Goal: Transaction & Acquisition: Book appointment/travel/reservation

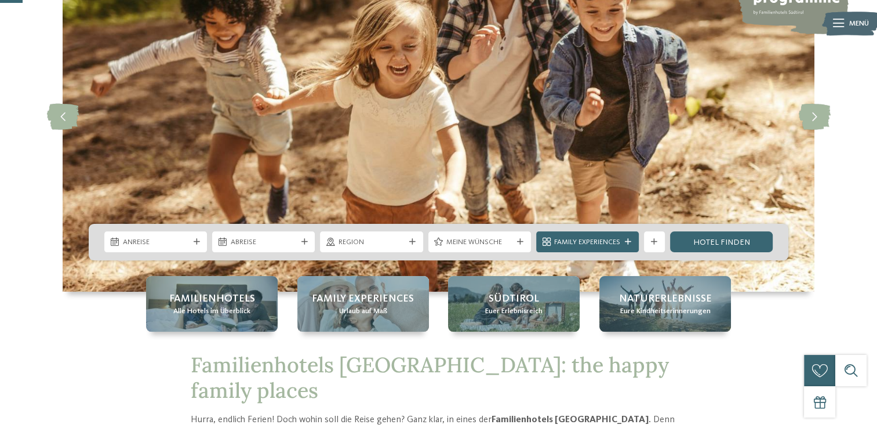
scroll to position [116, 0]
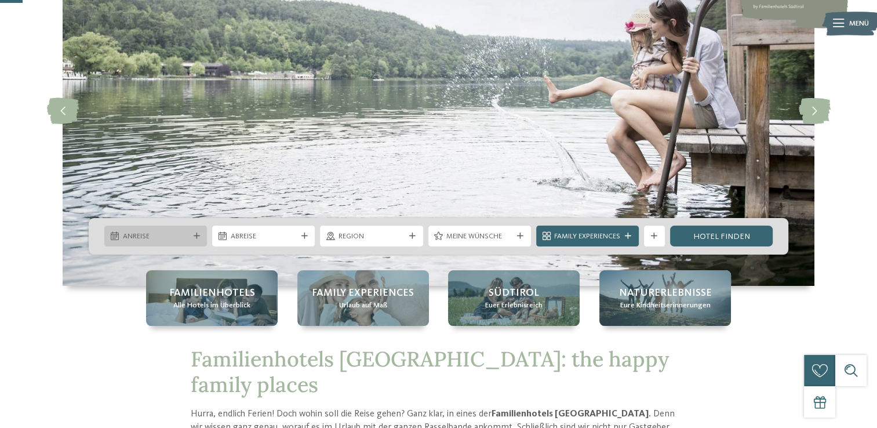
click at [138, 238] on span "Anreise" at bounding box center [156, 236] width 66 height 10
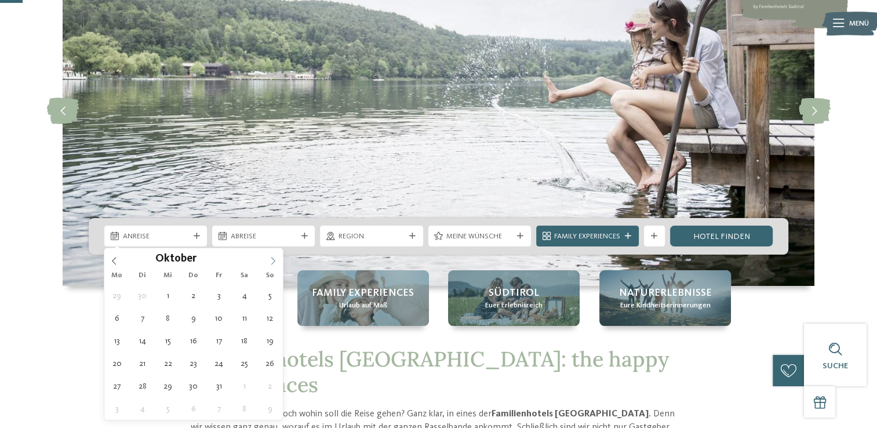
click at [269, 261] on icon at bounding box center [273, 261] width 8 height 8
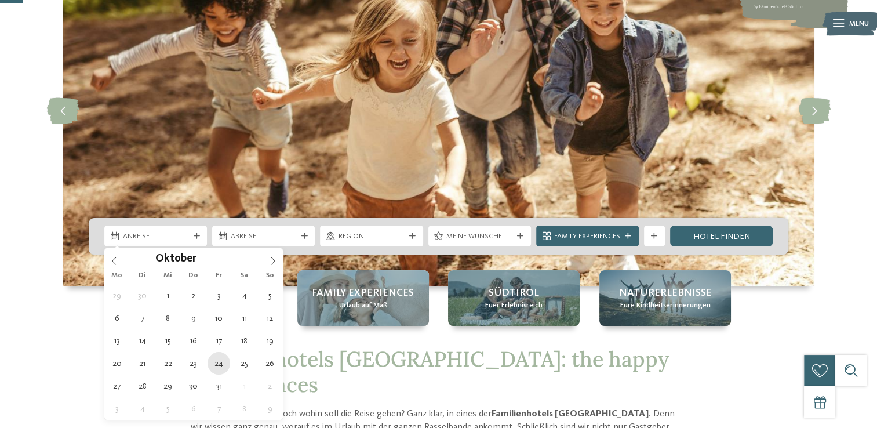
type div "24.10.2025"
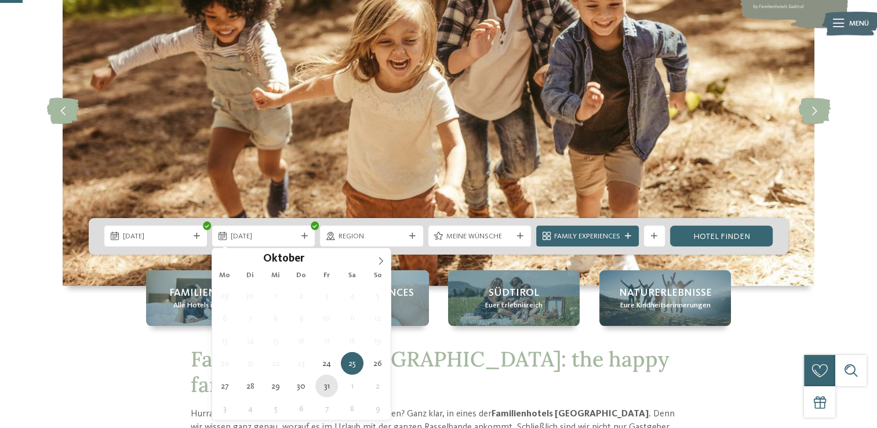
type div "31.10.2025"
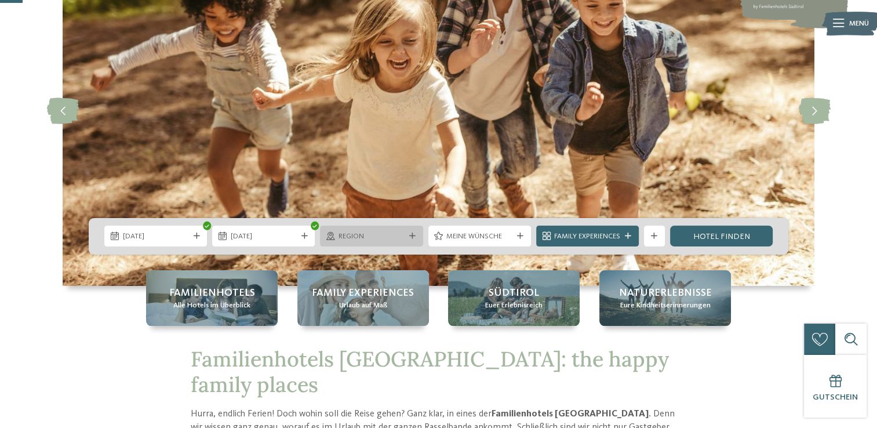
click at [369, 238] on span "Region" at bounding box center [371, 236] width 66 height 10
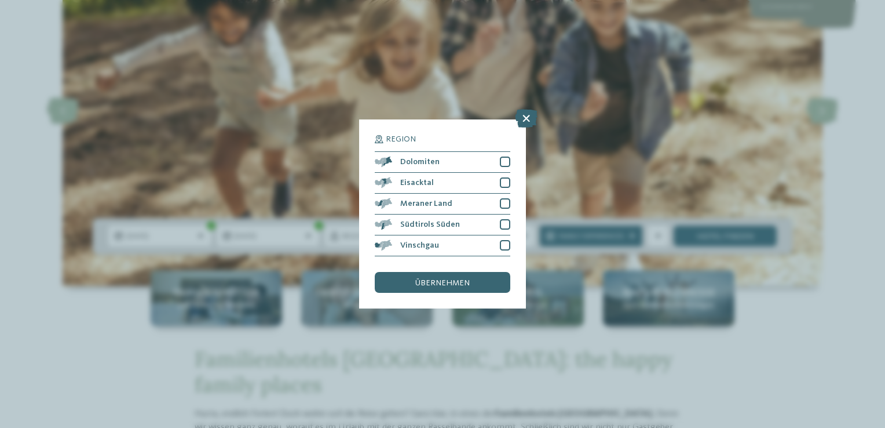
click at [526, 118] on icon at bounding box center [526, 118] width 23 height 19
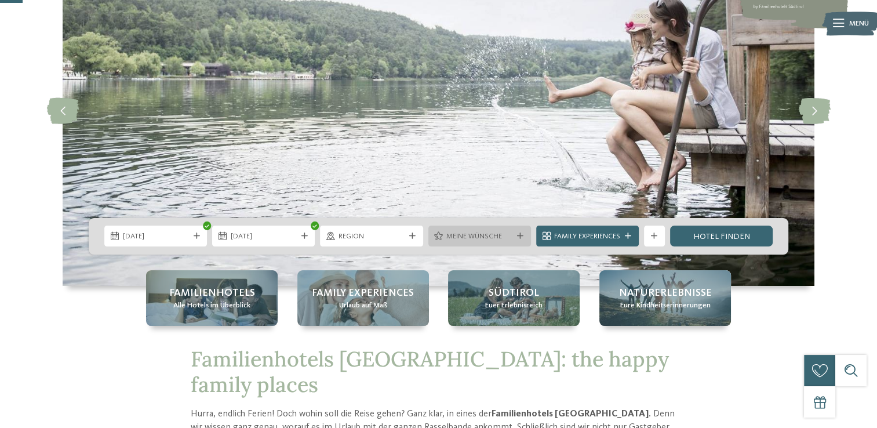
click at [488, 243] on div "Meine Wünsche" at bounding box center [479, 235] width 103 height 21
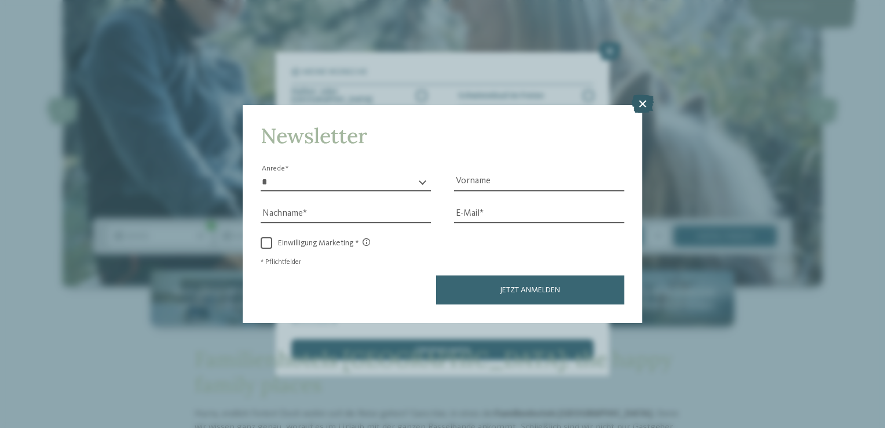
click at [644, 105] on icon at bounding box center [643, 104] width 23 height 19
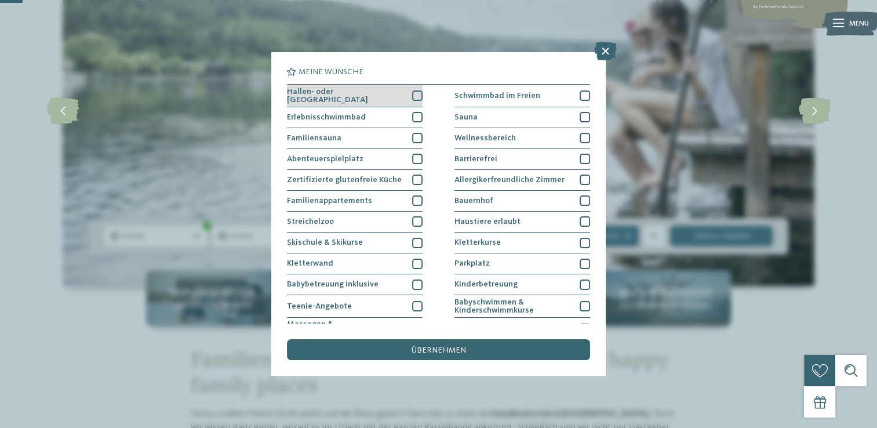
click at [413, 94] on div at bounding box center [417, 95] width 10 height 10
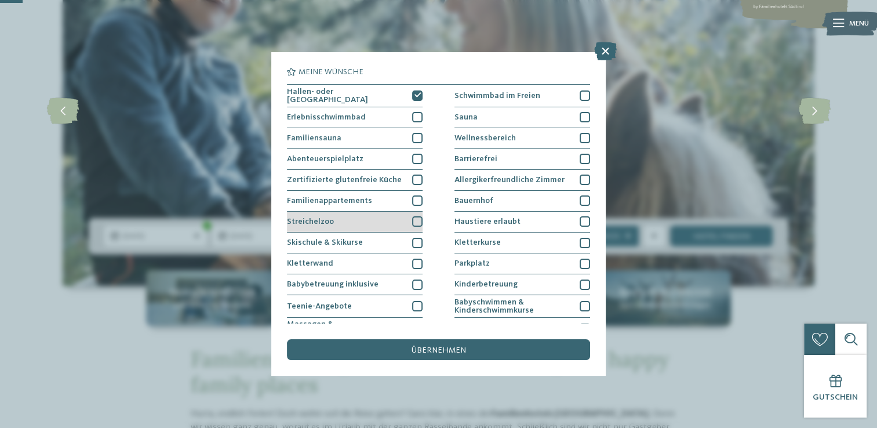
click at [412, 221] on div at bounding box center [417, 221] width 10 height 10
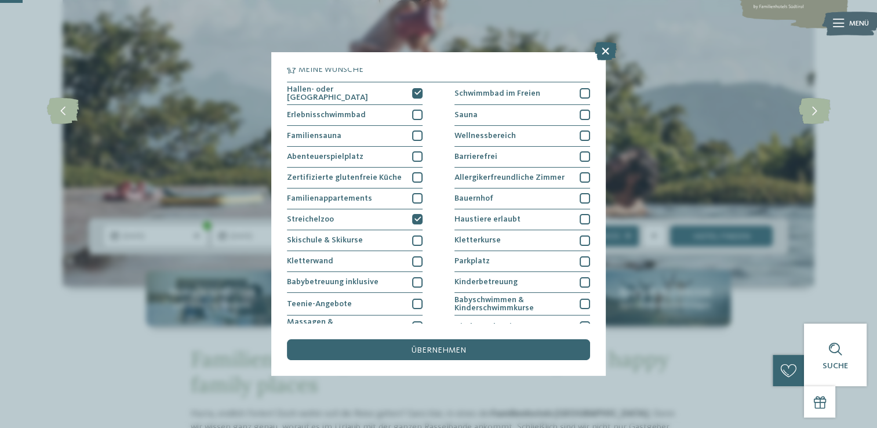
scroll to position [0, 0]
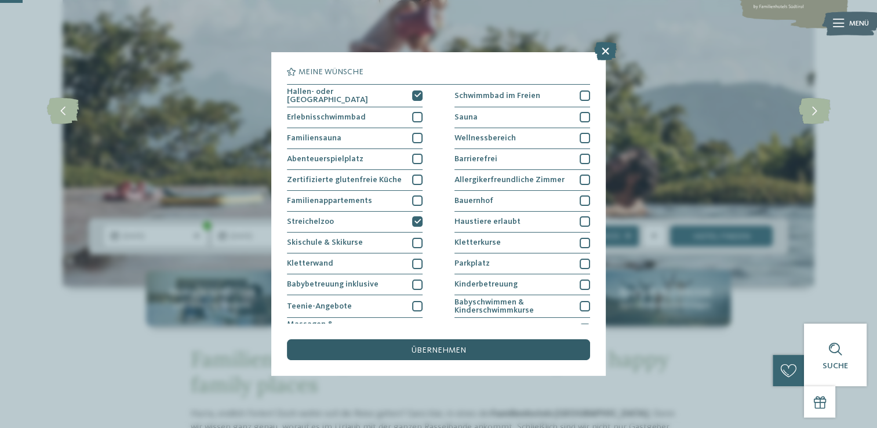
click at [456, 352] on span "übernehmen" at bounding box center [438, 350] width 54 height 8
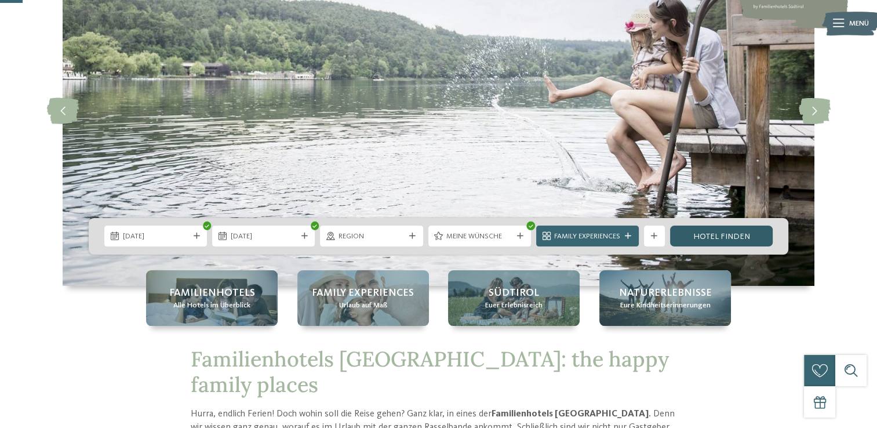
click at [708, 236] on link "Hotel finden" at bounding box center [721, 235] width 103 height 21
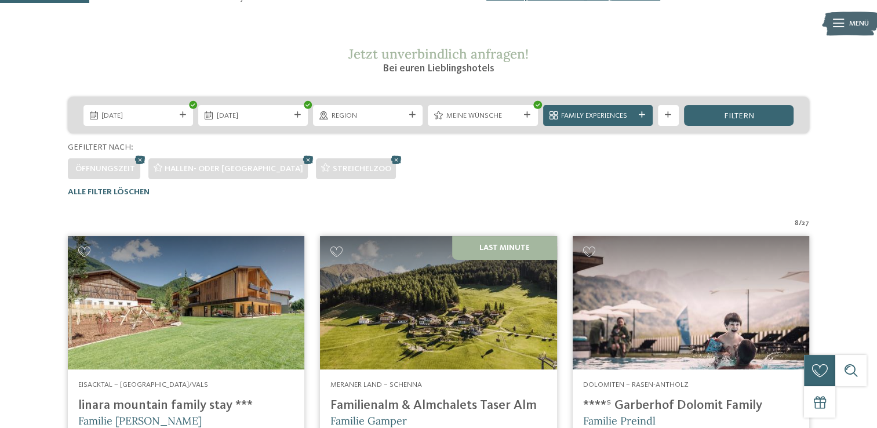
scroll to position [162, 0]
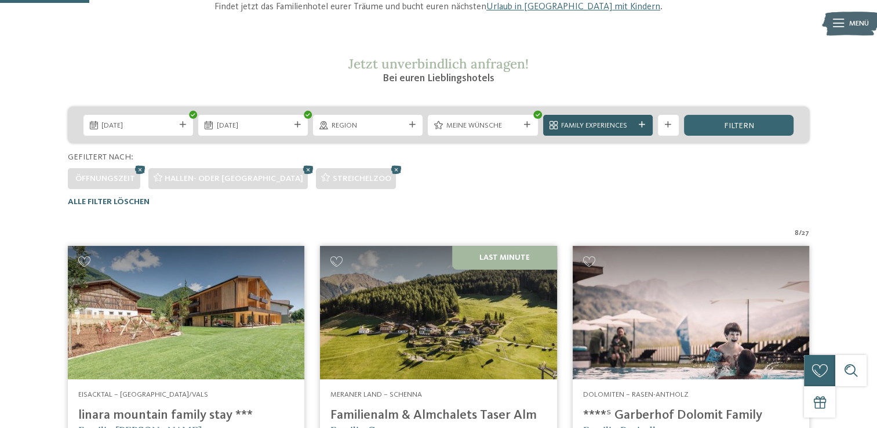
click at [633, 126] on span "Family Experiences" at bounding box center [597, 126] width 73 height 10
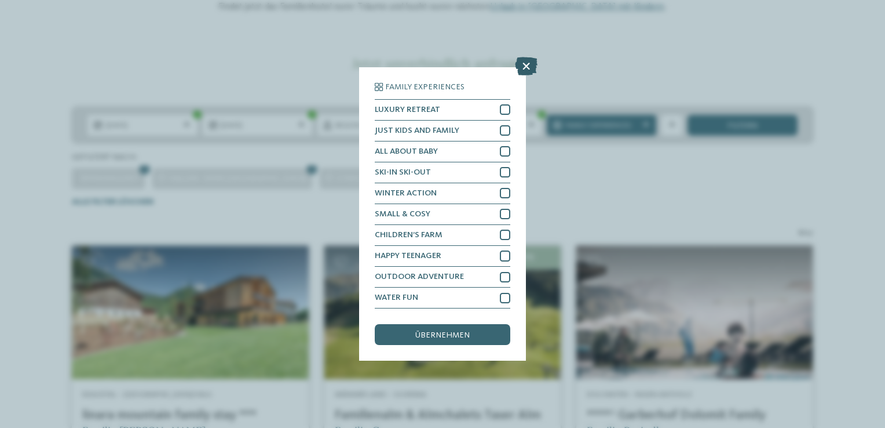
click at [527, 67] on icon at bounding box center [526, 66] width 23 height 19
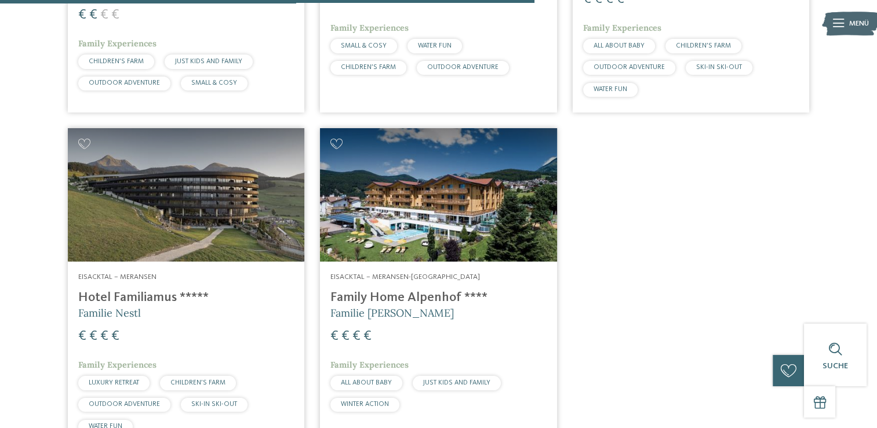
scroll to position [973, 0]
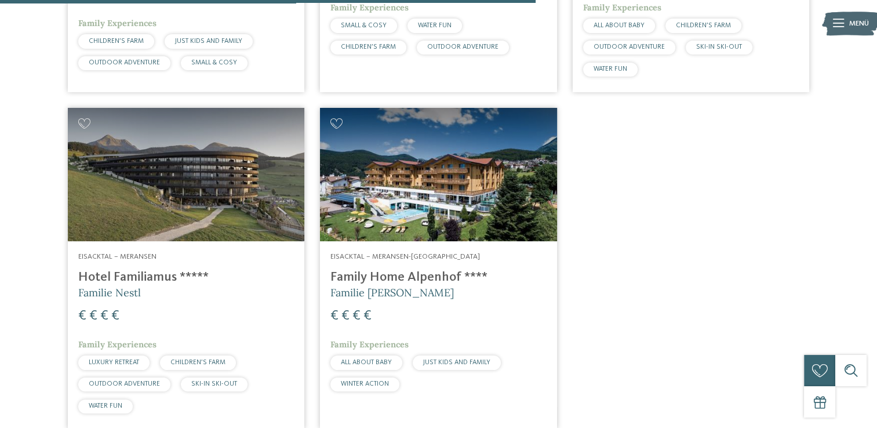
click at [181, 212] on img at bounding box center [186, 174] width 236 height 133
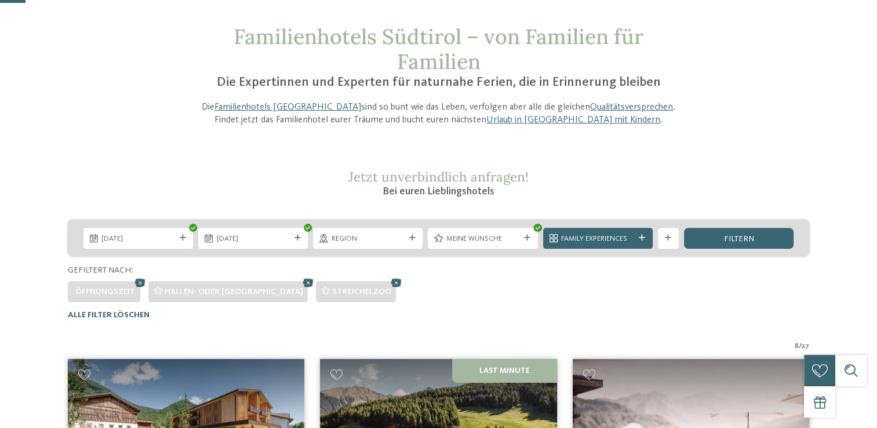
scroll to position [46, 0]
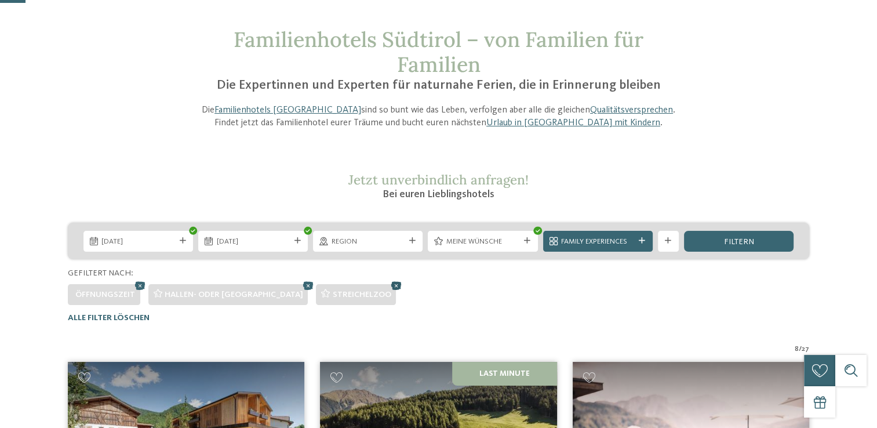
click at [388, 287] on icon at bounding box center [396, 285] width 16 height 14
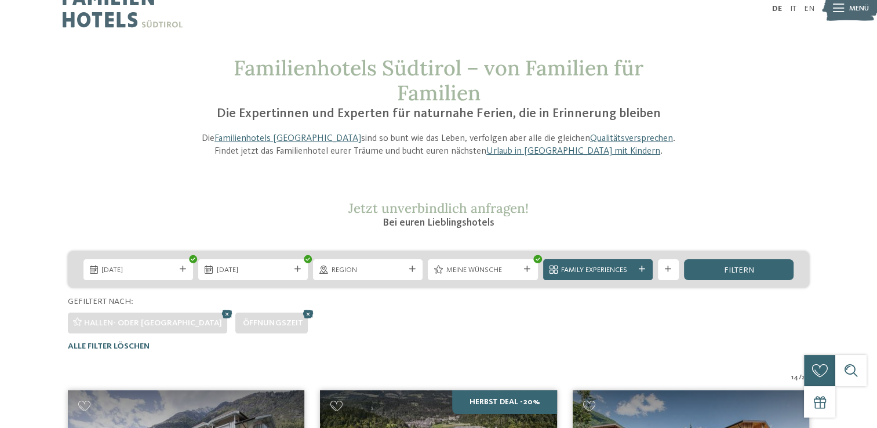
scroll to position [0, 0]
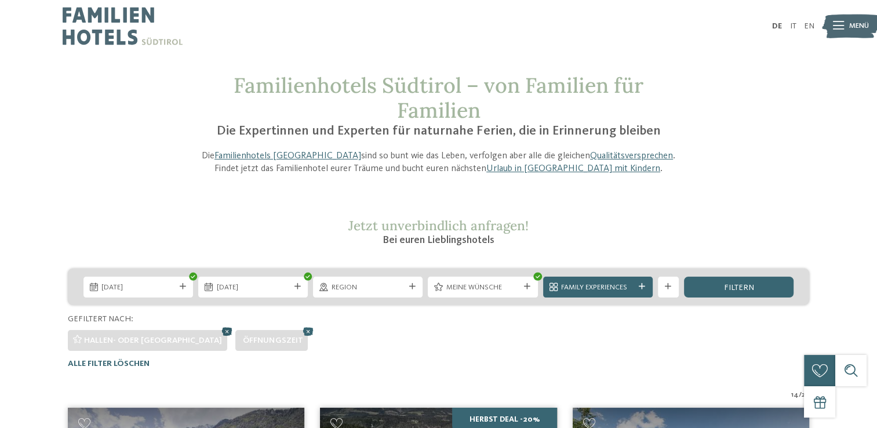
click at [220, 335] on icon at bounding box center [228, 331] width 16 height 14
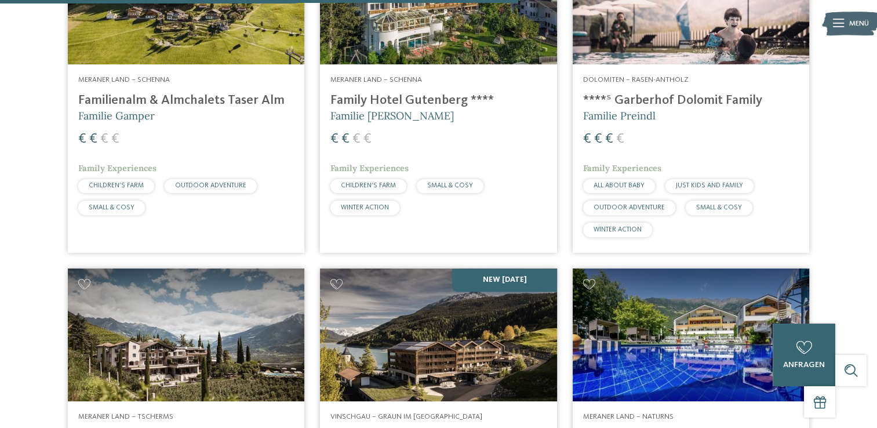
scroll to position [1648, 0]
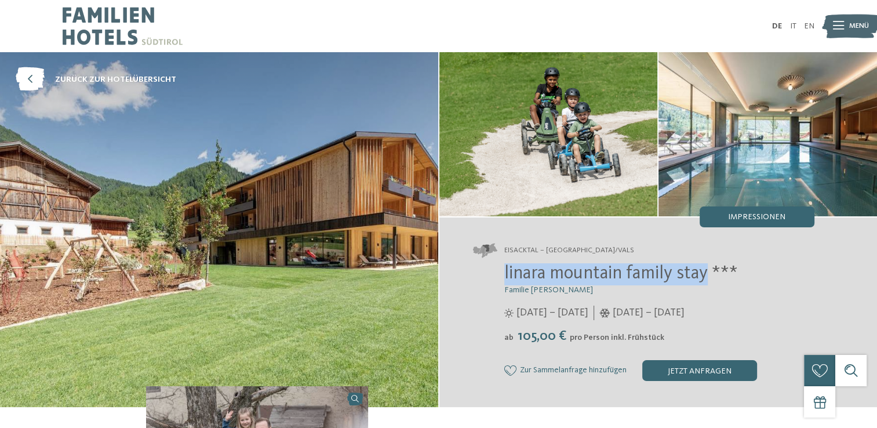
drag, startPoint x: 500, startPoint y: 276, endPoint x: 709, endPoint y: 277, distance: 209.2
click at [709, 277] on div "linara mountain family stay *** Familie Gatterer 12.07. – 09.11.2025 ab" at bounding box center [643, 322] width 341 height 118
copy span "linara mountain family stay"
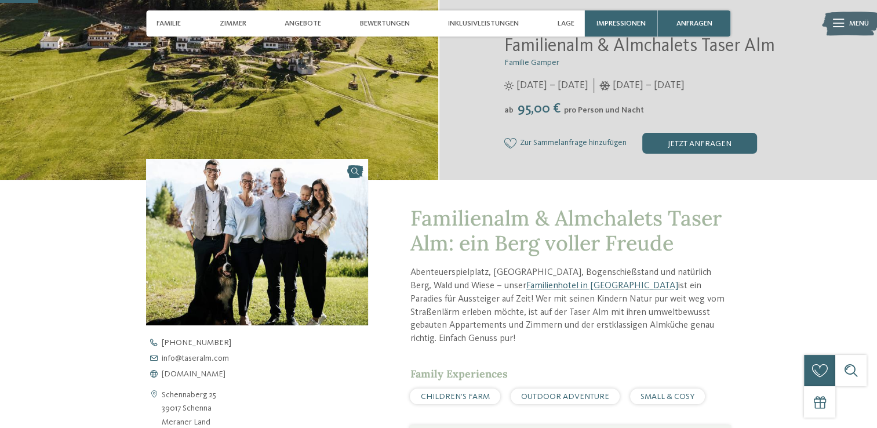
scroll to position [232, 0]
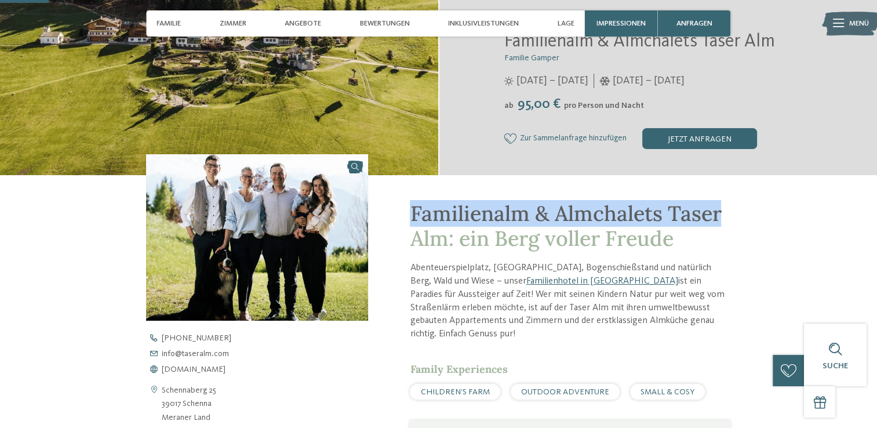
drag, startPoint x: 410, startPoint y: 213, endPoint x: 723, endPoint y: 218, distance: 312.4
click at [723, 218] on h1 "Familienalm & Almchalets Taser Alm: ein Berg voller Freude" at bounding box center [570, 226] width 320 height 50
copy span "Familienalm & Almchalets Taser"
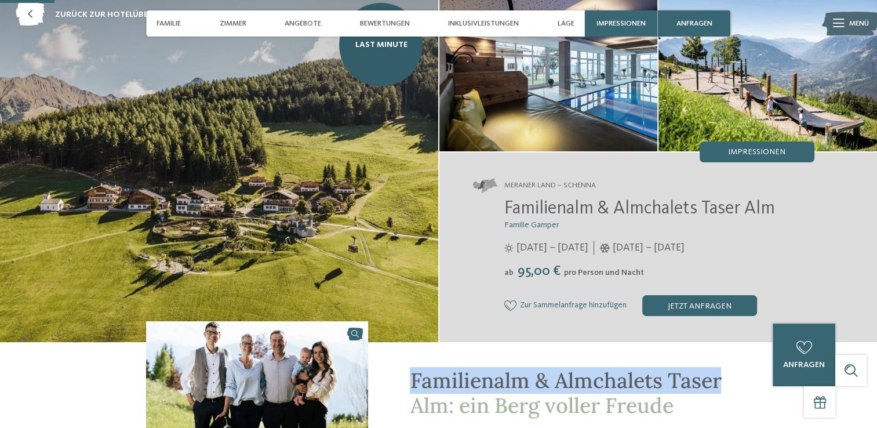
scroll to position [58, 0]
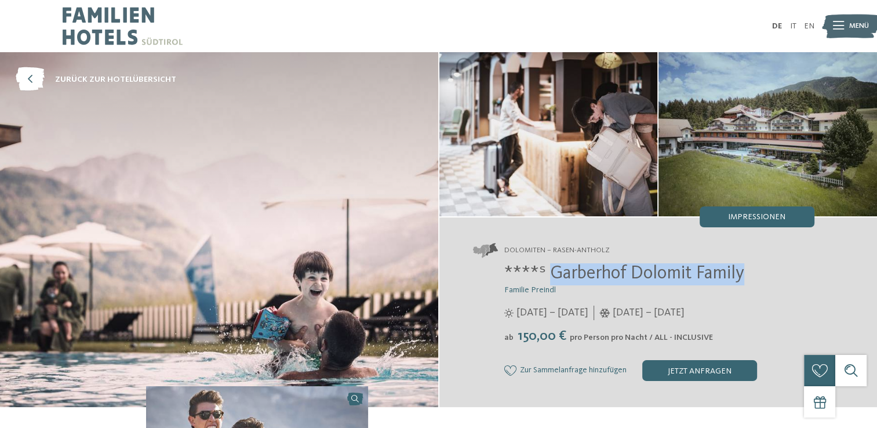
drag, startPoint x: 551, startPoint y: 274, endPoint x: 741, endPoint y: 280, distance: 189.6
click at [741, 280] on span "****ˢ Garberhof Dolomit Family" at bounding box center [624, 273] width 240 height 19
copy span "Garberhof Dolomit Family"
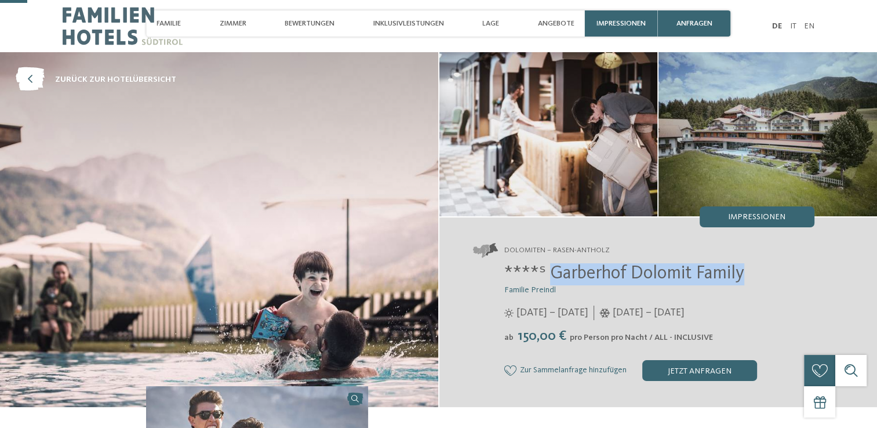
scroll to position [348, 0]
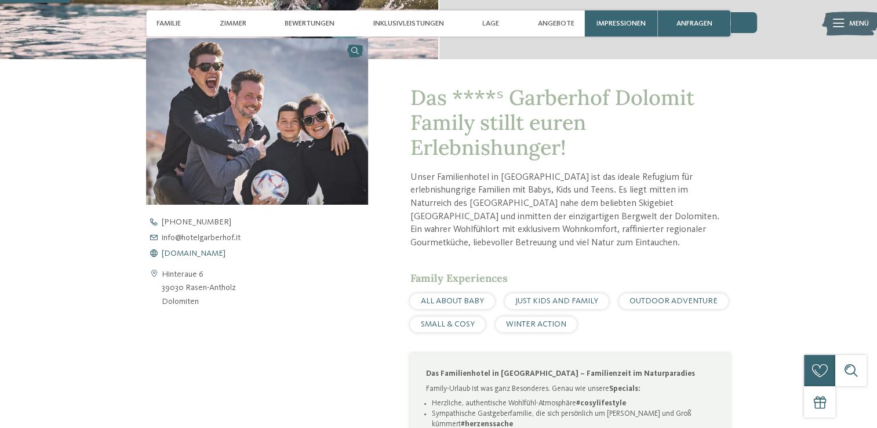
click at [186, 256] on span "www.hotelgarberhof.it" at bounding box center [194, 253] width 64 height 8
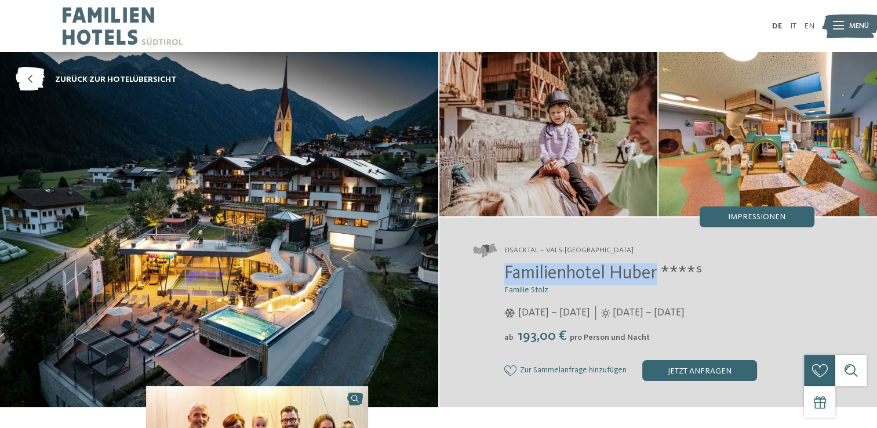
drag, startPoint x: 504, startPoint y: 272, endPoint x: 657, endPoint y: 274, distance: 153.6
click at [657, 274] on div "Familienhotel Huber ****ˢ Familie Stolz [DATE] – [DATE] [DATE] – [DATE]" at bounding box center [643, 322] width 341 height 118
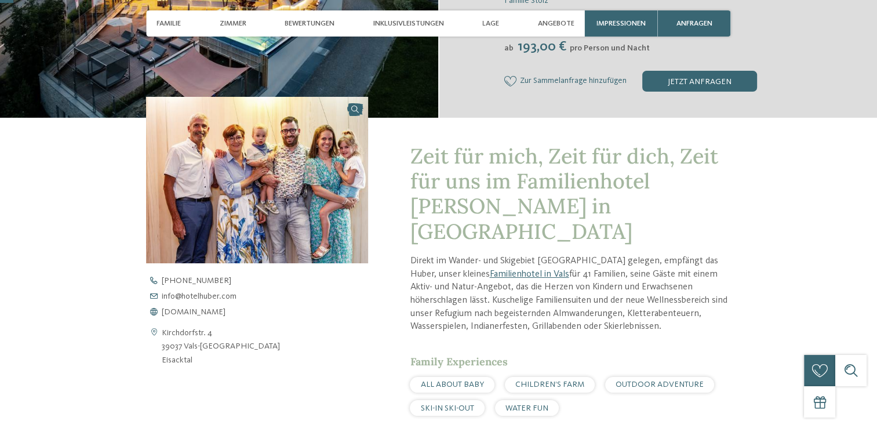
scroll to position [406, 0]
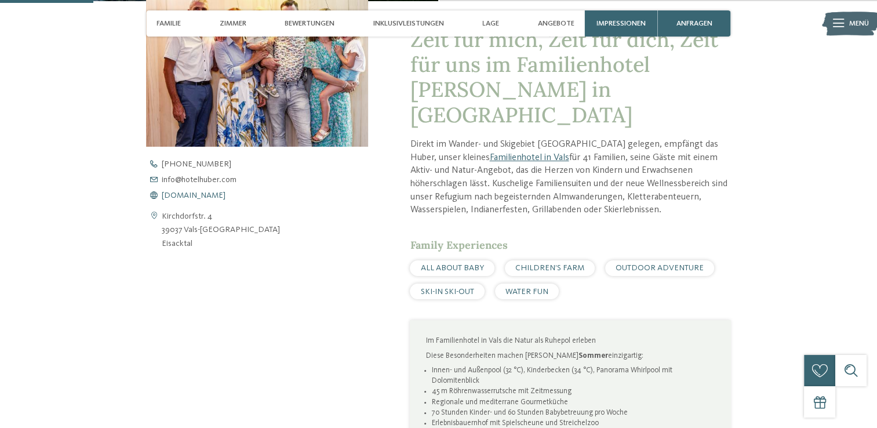
click at [185, 196] on span "[DOMAIN_NAME]" at bounding box center [194, 195] width 64 height 8
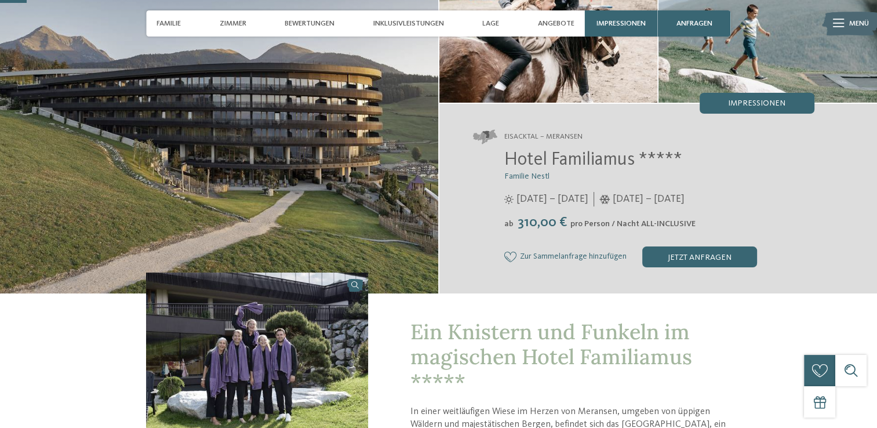
scroll to position [116, 0]
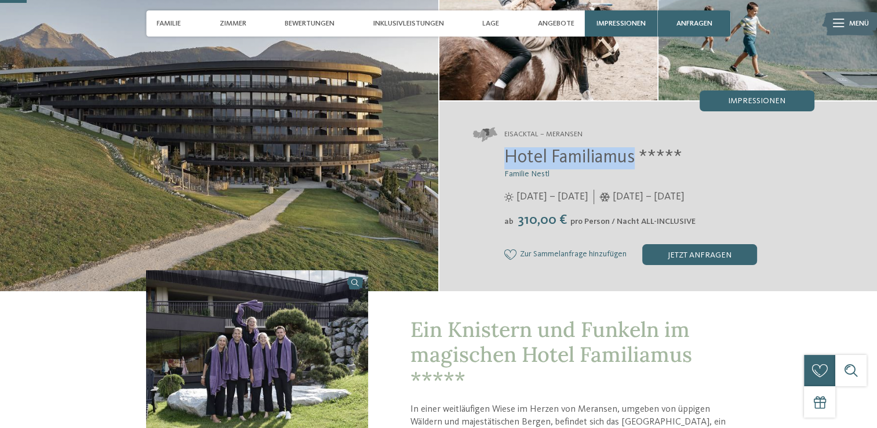
drag, startPoint x: 505, startPoint y: 156, endPoint x: 633, endPoint y: 161, distance: 127.6
click at [633, 161] on span "Hotel Familiamus *****" at bounding box center [593, 157] width 178 height 19
copy span "Hotel Familiamus"
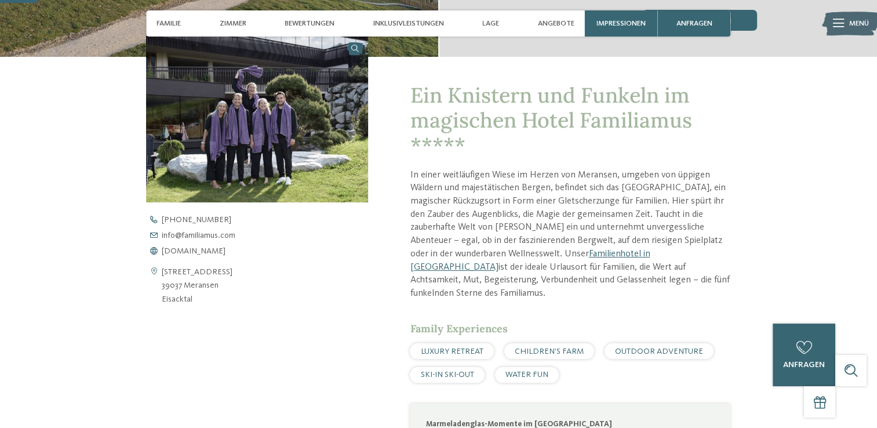
scroll to position [522, 0]
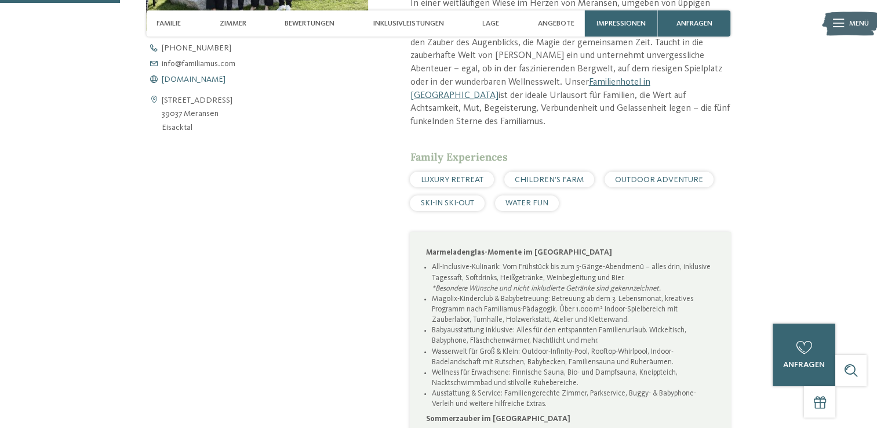
click at [195, 82] on span "www.familiamus.com" at bounding box center [194, 79] width 64 height 8
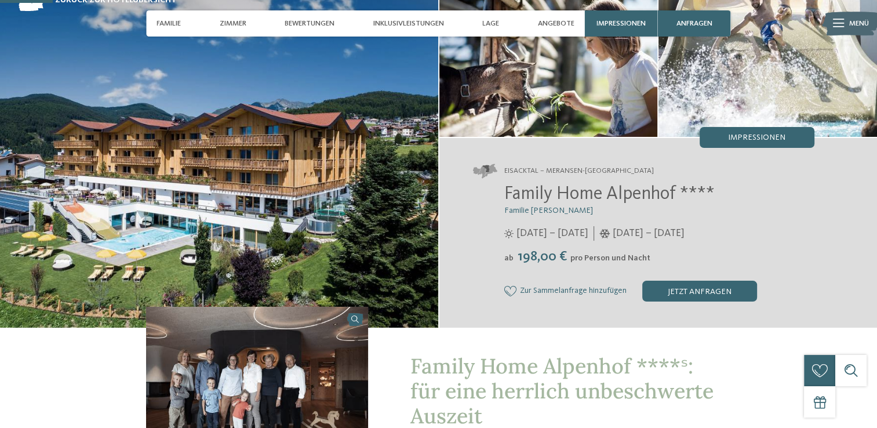
scroll to position [232, 0]
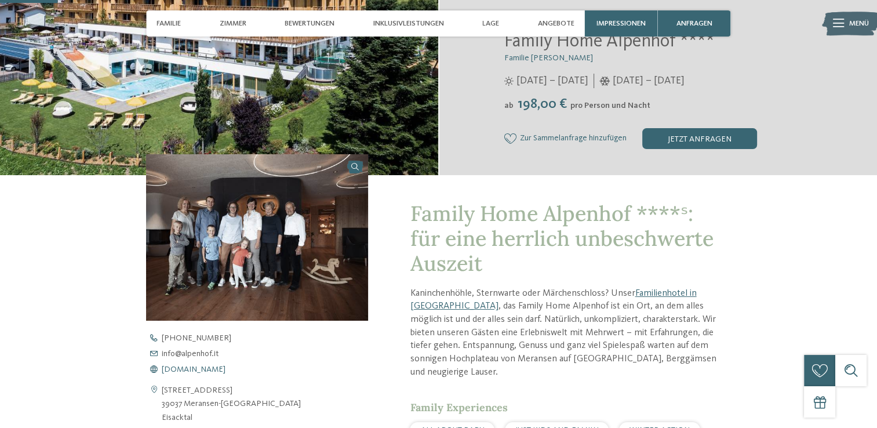
click at [188, 369] on span "www.alpenhof.it" at bounding box center [194, 369] width 64 height 8
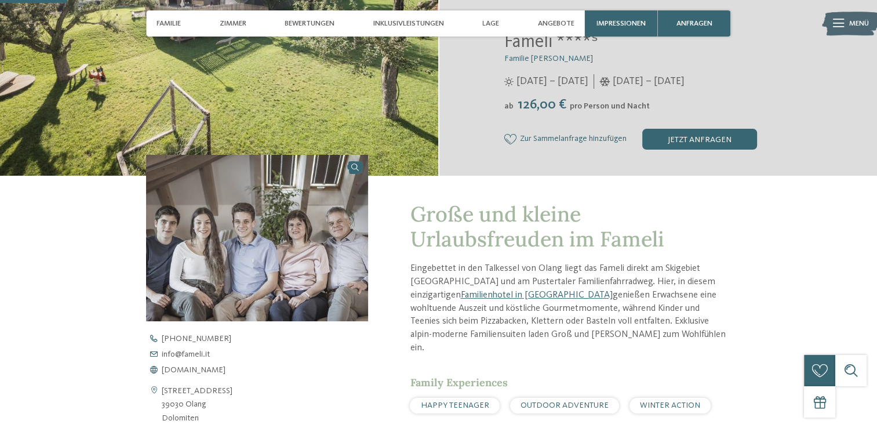
scroll to position [290, 0]
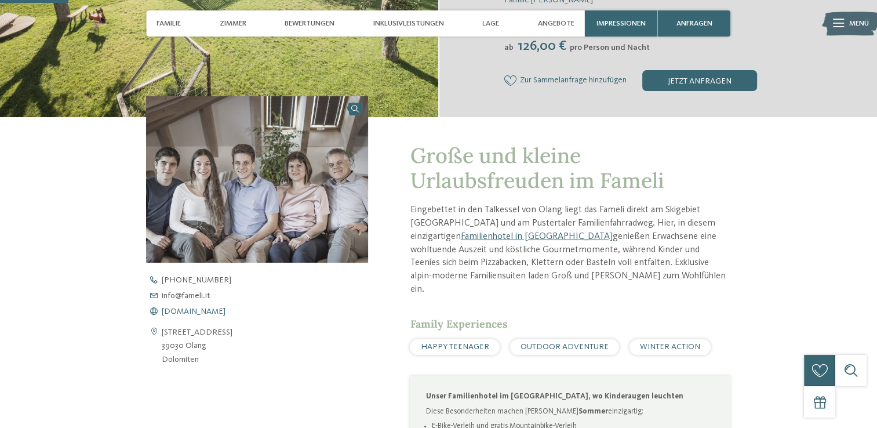
click at [192, 312] on span "www.fameli.it" at bounding box center [194, 311] width 64 height 8
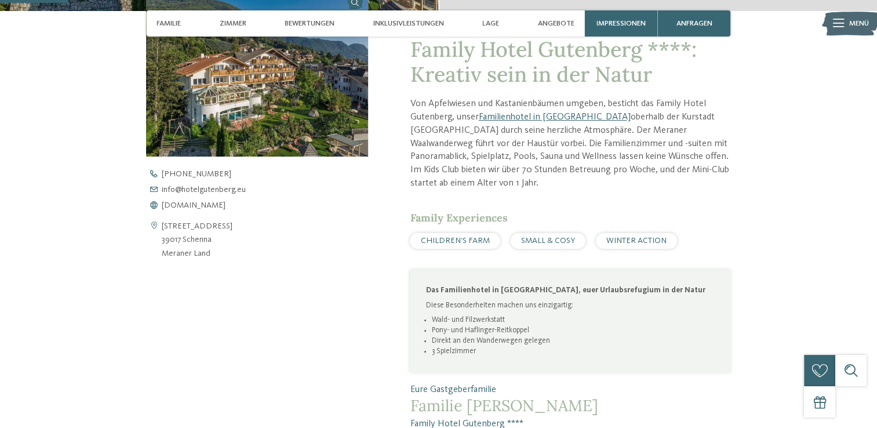
scroll to position [406, 0]
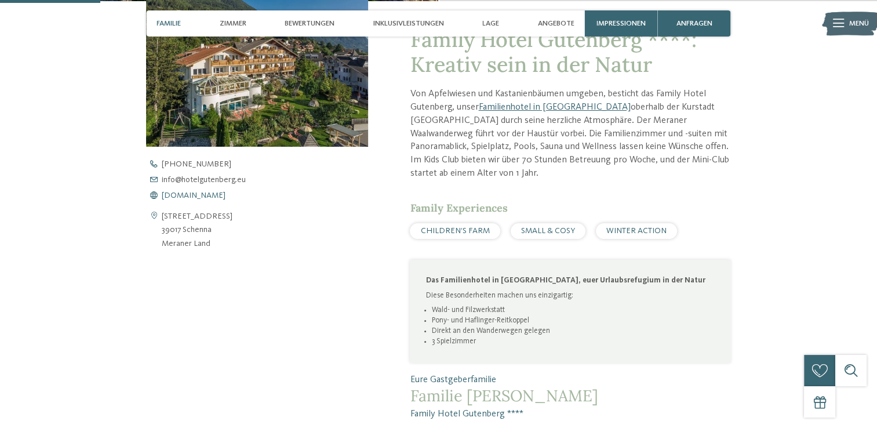
click at [204, 194] on span "www.hotelgutenberg.eu" at bounding box center [194, 195] width 64 height 8
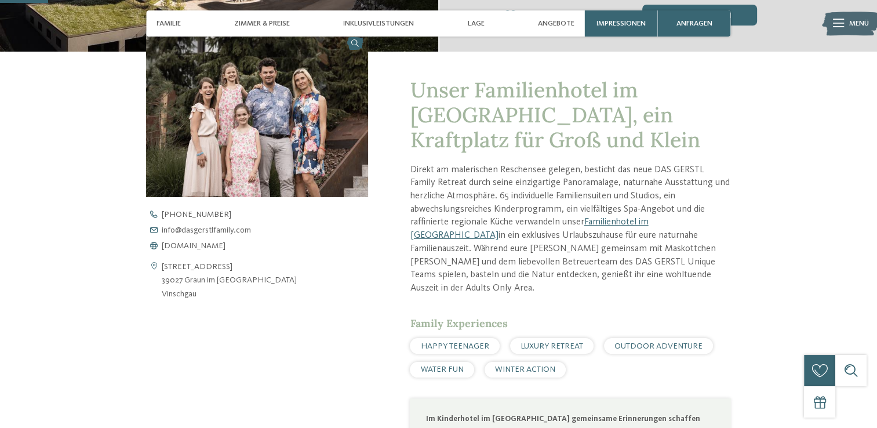
scroll to position [522, 0]
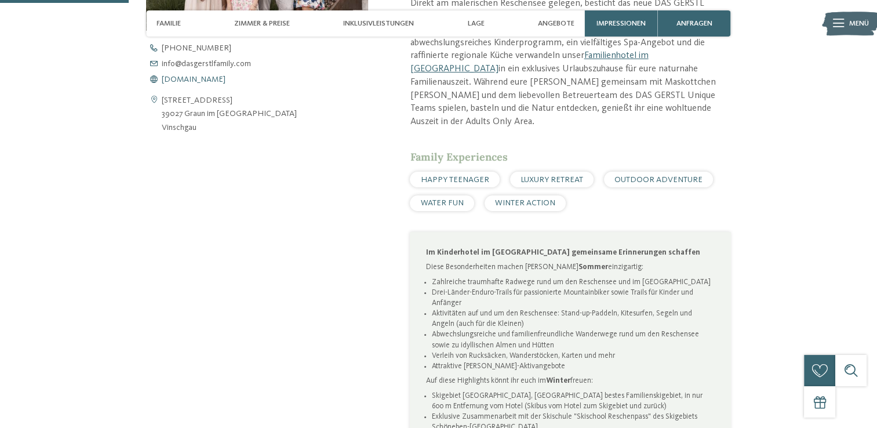
click at [206, 80] on span "[DOMAIN_NAME]" at bounding box center [194, 79] width 64 height 8
